Goal: Find specific page/section: Find specific page/section

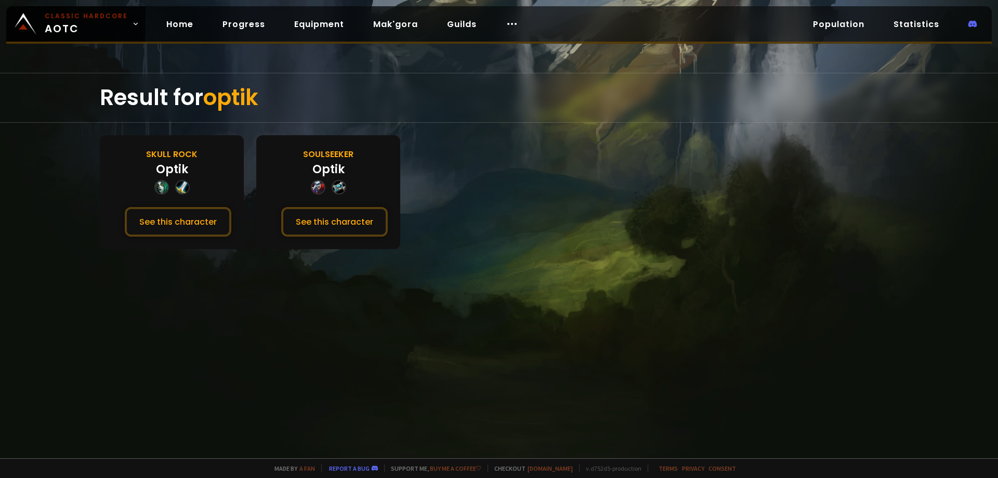
drag, startPoint x: 560, startPoint y: 148, endPoint x: 550, endPoint y: 148, distance: 10.4
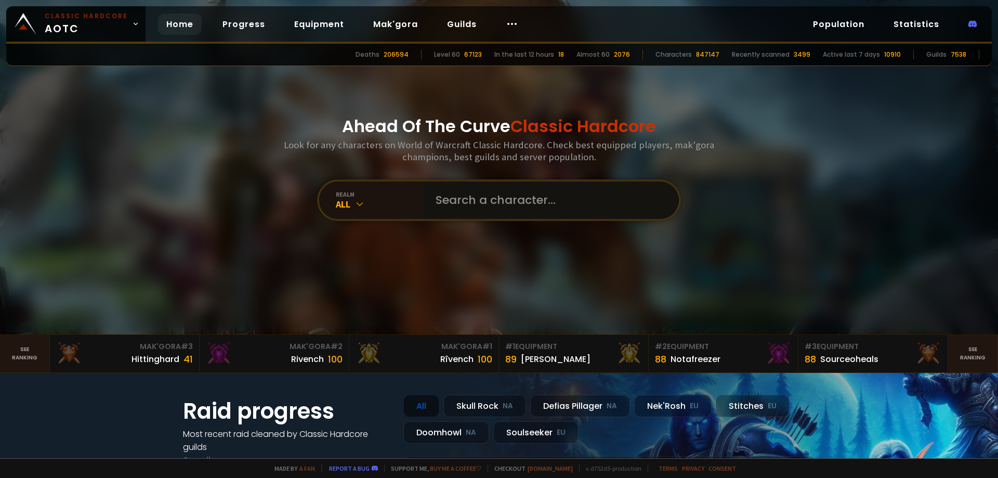
click at [475, 203] on input "text" at bounding box center [547, 199] width 237 height 37
type input "nhoclock"
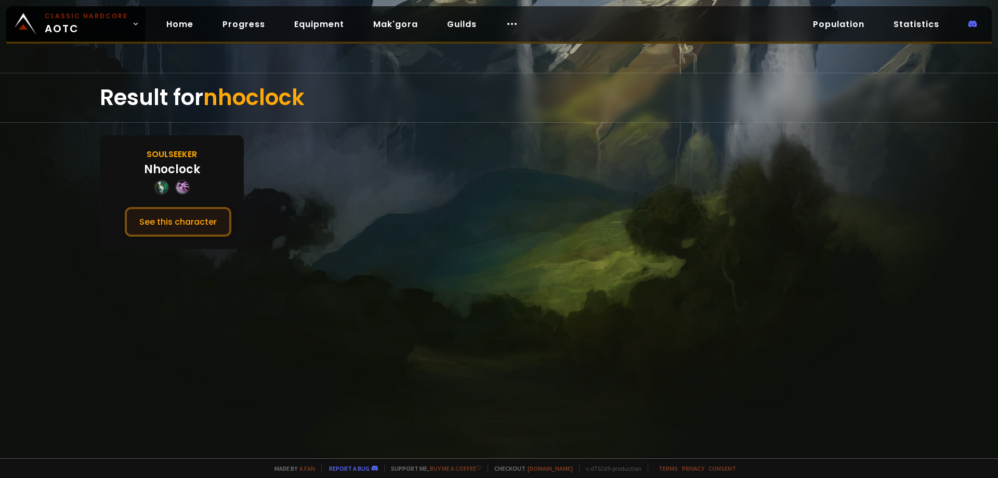
click at [179, 220] on button "See this character" at bounding box center [178, 222] width 107 height 30
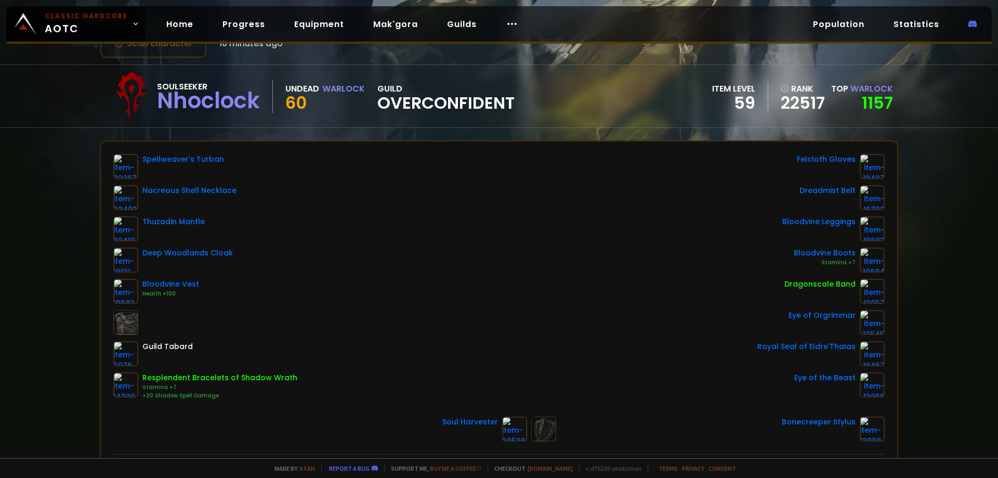
scroll to position [52, 0]
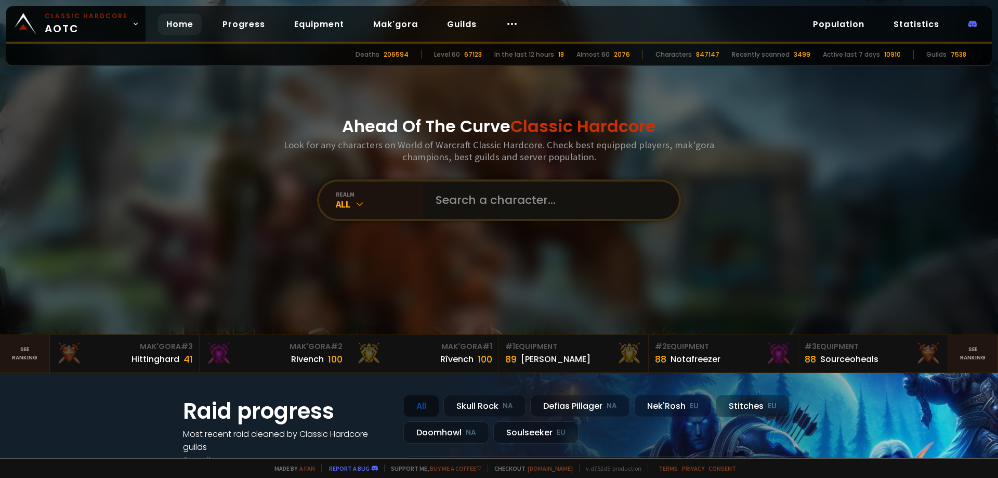
click at [491, 206] on input "text" at bounding box center [547, 199] width 237 height 37
paste input "Kazutoo"
type input "Kazutoo"
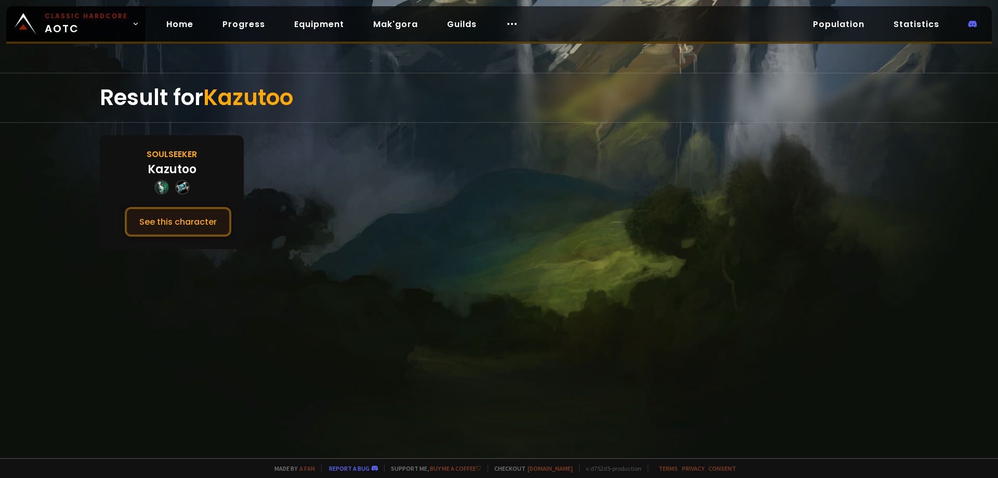
click at [182, 227] on button "See this character" at bounding box center [178, 222] width 107 height 30
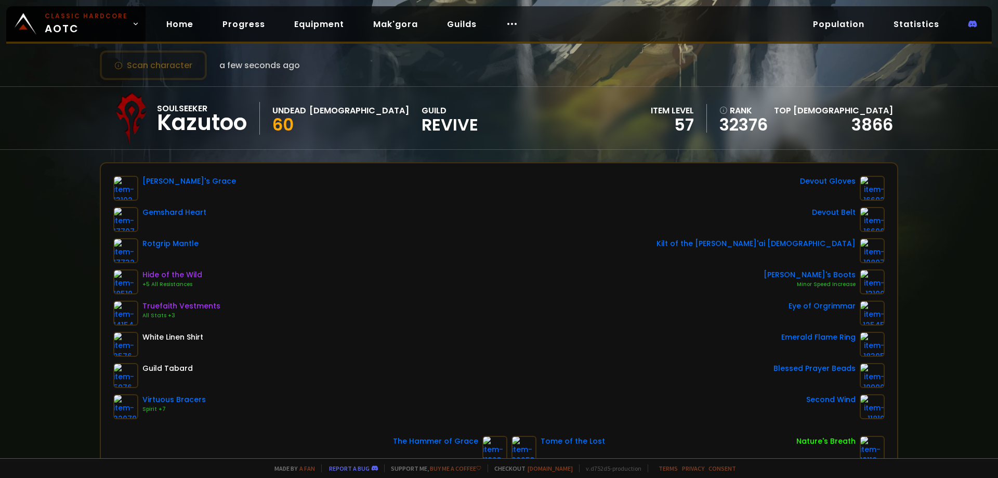
scroll to position [52, 0]
